Goal: Information Seeking & Learning: Learn about a topic

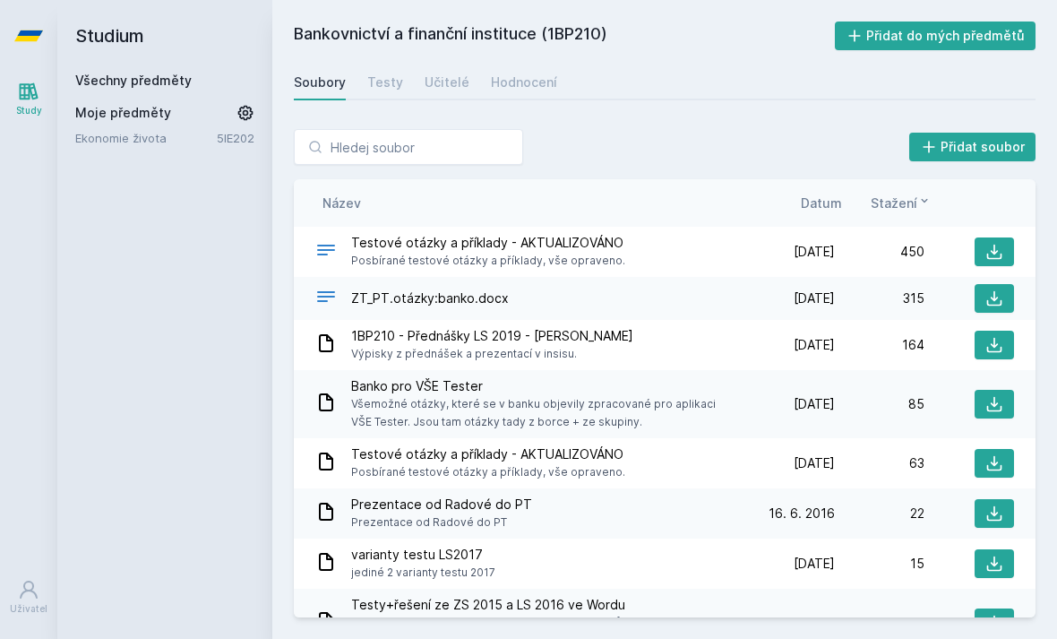
click at [136, 78] on link "Všechny předměty" at bounding box center [133, 80] width 116 height 15
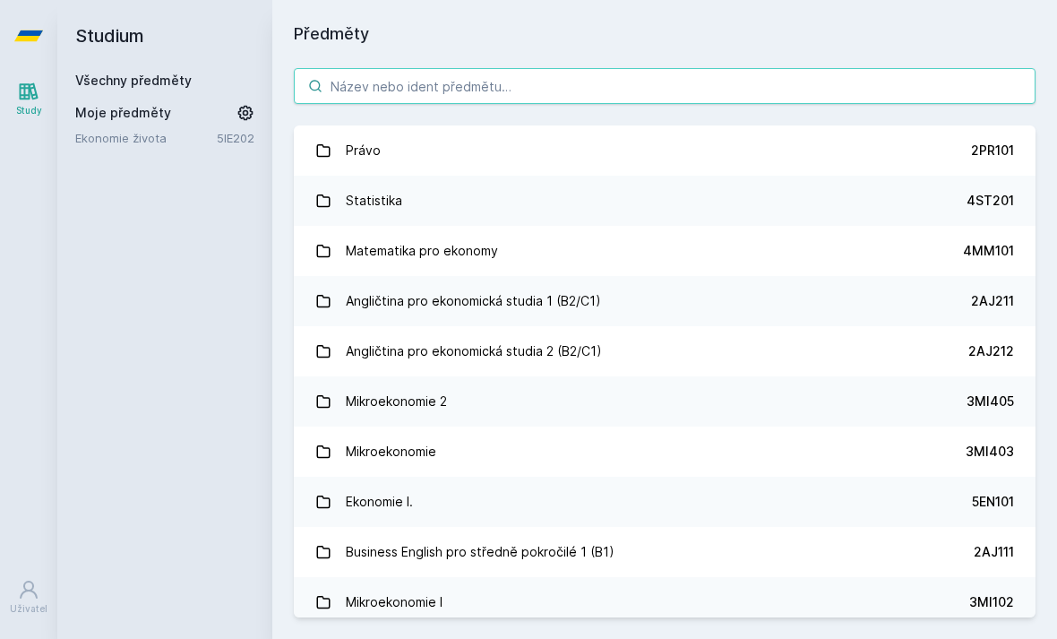
click at [391, 83] on input "search" at bounding box center [665, 86] width 742 height 36
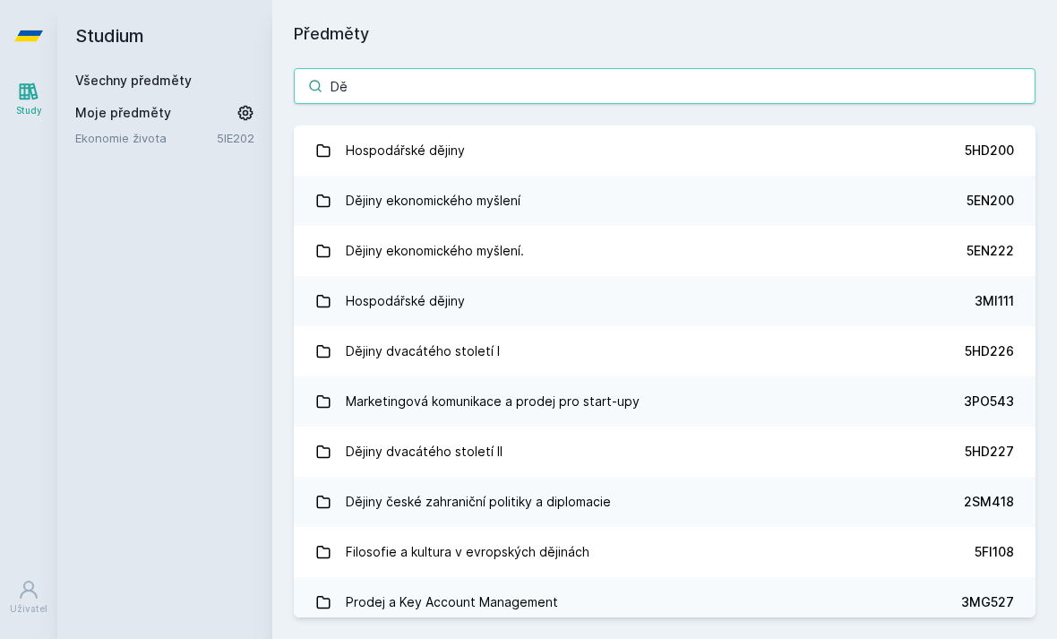
type input "D"
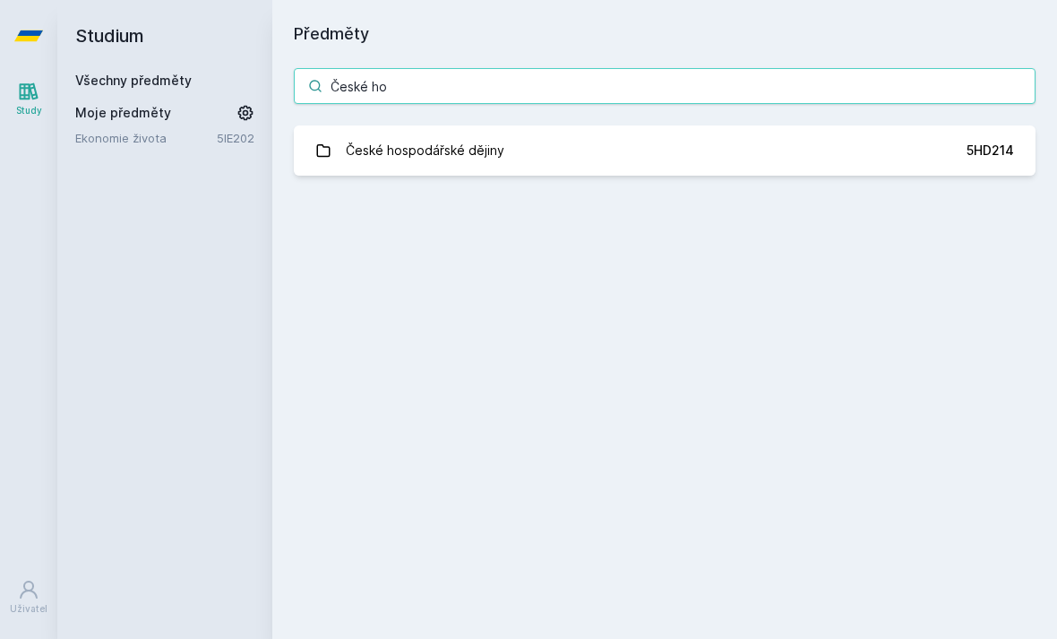
type input "České hos"
click at [389, 155] on div "České hospodářské dějiny" at bounding box center [425, 151] width 159 height 36
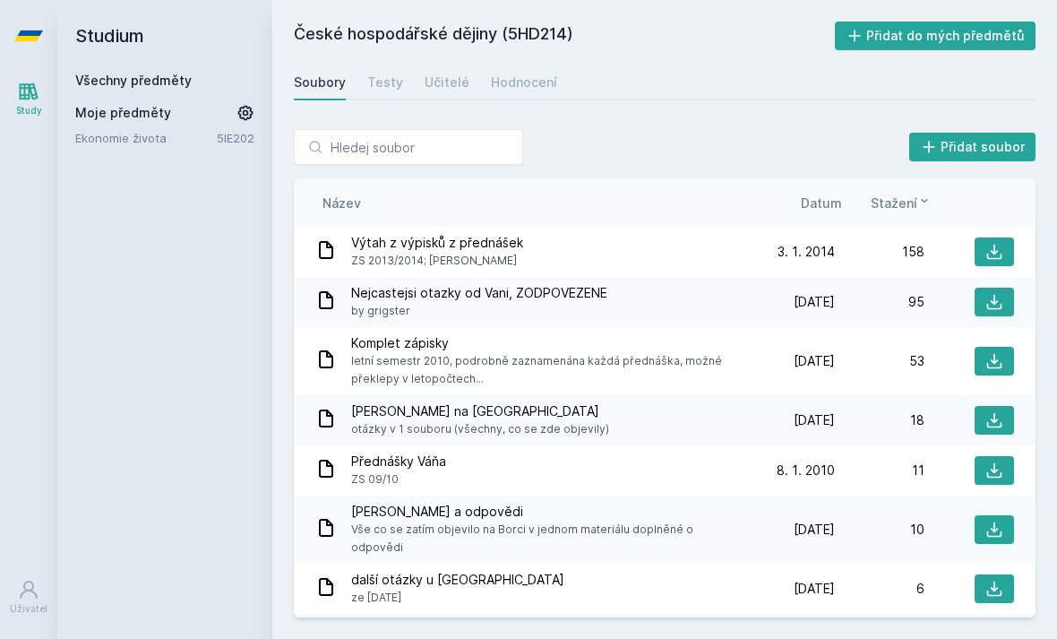
click at [1001, 239] on button at bounding box center [993, 251] width 39 height 29
click at [1002, 304] on icon at bounding box center [994, 302] width 18 height 18
click at [503, 88] on div "Hodnocení" at bounding box center [524, 82] width 66 height 18
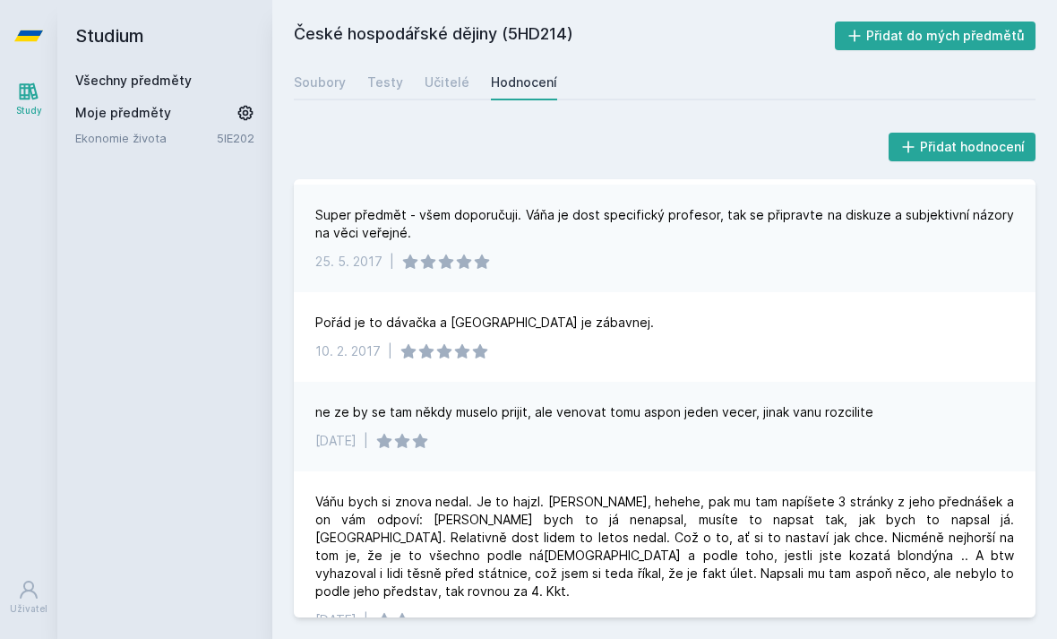
scroll to position [87, 0]
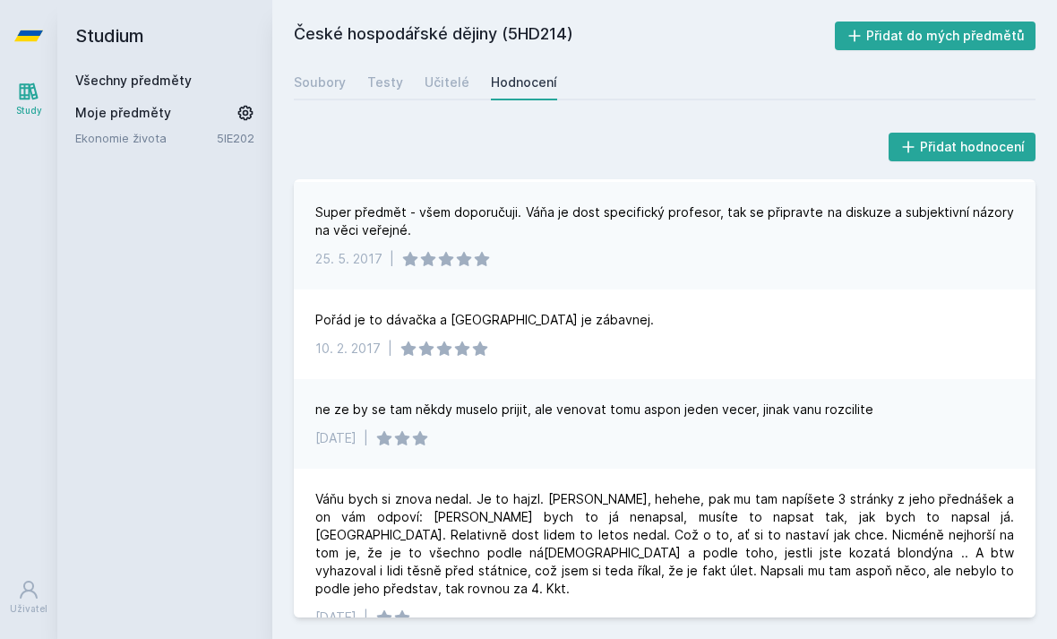
click at [307, 68] on link "Soubory" at bounding box center [320, 82] width 52 height 36
